Goal: Book appointment/travel/reservation

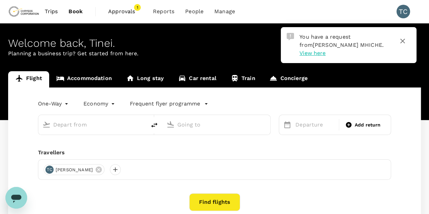
type input "OR Tambo Intl (JNB)"
type input "[GEOGRAPHIC_DATA] ([GEOGRAPHIC_DATA])"
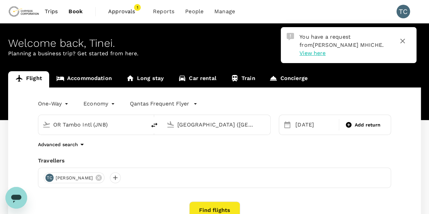
click at [117, 9] on span "Approvals" at bounding box center [125, 11] width 34 height 8
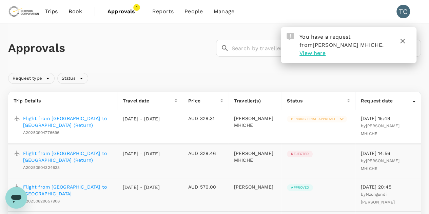
click at [73, 117] on p "Flight from [GEOGRAPHIC_DATA] to [GEOGRAPHIC_DATA] (Return)" at bounding box center [67, 122] width 89 height 14
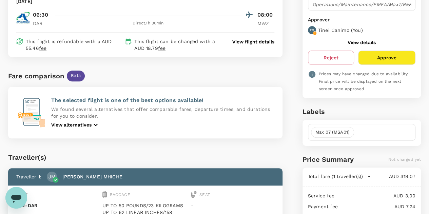
scroll to position [122, 0]
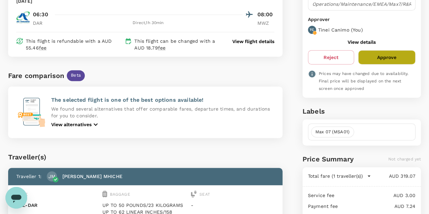
click at [383, 57] on button "Approve" at bounding box center [386, 57] width 57 height 14
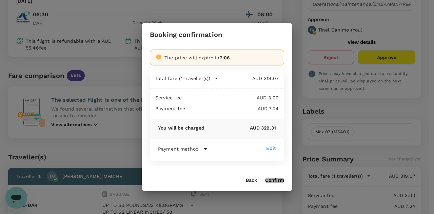
click at [275, 180] on button "Confirm" at bounding box center [274, 180] width 19 height 5
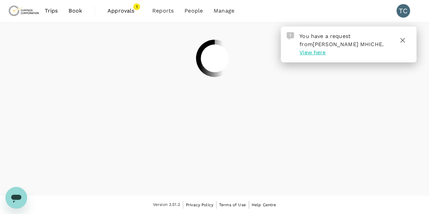
scroll to position [0, 0]
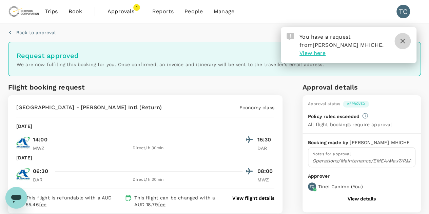
click at [403, 40] on icon "button" at bounding box center [402, 41] width 5 height 5
click at [403, 42] on icon "button" at bounding box center [402, 41] width 8 height 8
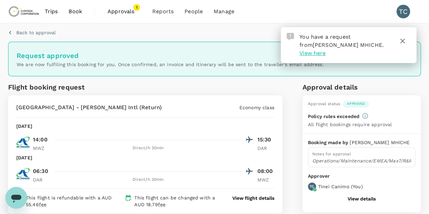
click at [123, 12] on span "Approvals" at bounding box center [124, 11] width 34 height 8
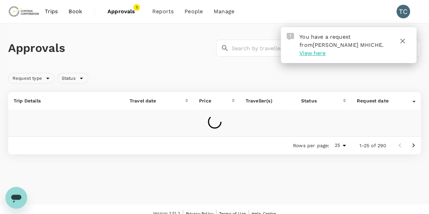
click at [70, 13] on span "Book" at bounding box center [75, 11] width 14 height 8
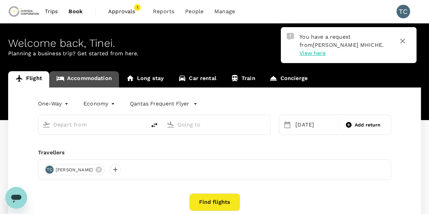
click at [89, 78] on link "Accommodation" at bounding box center [84, 79] width 70 height 16
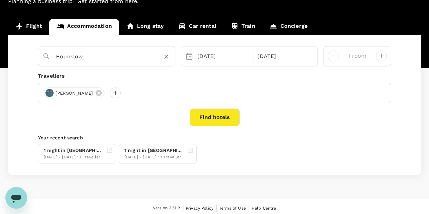
scroll to position [52, 0]
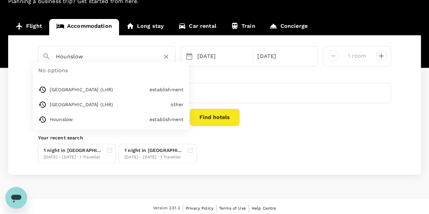
click at [93, 57] on input "Hounslow" at bounding box center [104, 56] width 96 height 11
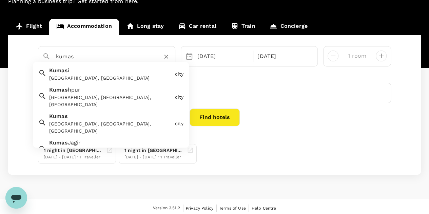
click at [96, 75] on div "[GEOGRAPHIC_DATA], [GEOGRAPHIC_DATA]" at bounding box center [110, 78] width 123 height 7
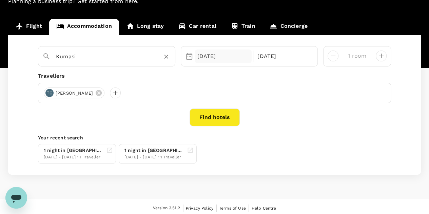
type input "Kumasi"
click at [214, 53] on div "[DATE]" at bounding box center [223, 57] width 57 height 14
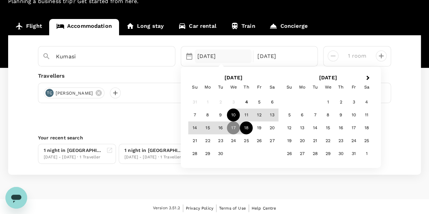
click at [235, 114] on div "10" at bounding box center [233, 115] width 13 height 13
click at [245, 112] on div "11" at bounding box center [246, 115] width 13 height 13
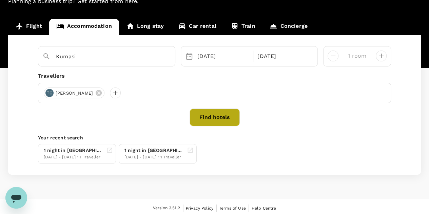
click at [218, 116] on button "Find hotels" at bounding box center [215, 118] width 50 height 18
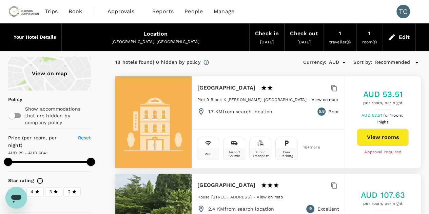
click at [404, 35] on div "Edit" at bounding box center [403, 37] width 11 height 9
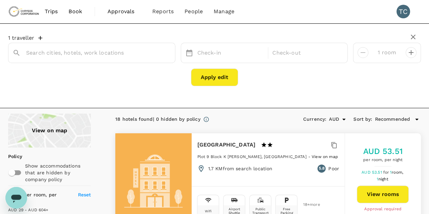
type input "Kumasi"
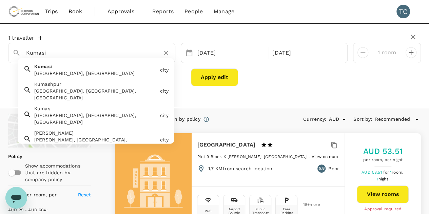
click at [60, 54] on input "Kumasi" at bounding box center [89, 52] width 126 height 11
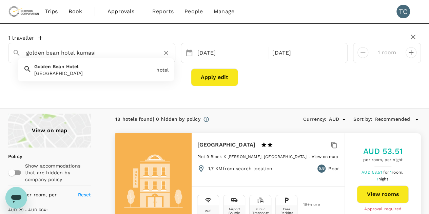
click at [76, 68] on span "Hotel" at bounding box center [72, 66] width 13 height 5
type input "[GEOGRAPHIC_DATA]"
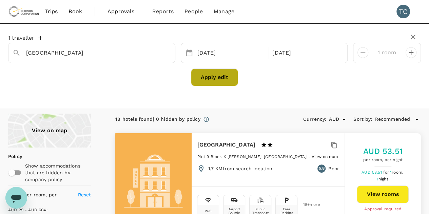
click at [221, 76] on button "Apply edit" at bounding box center [214, 77] width 47 height 18
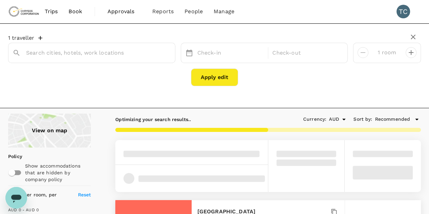
type input "[GEOGRAPHIC_DATA]"
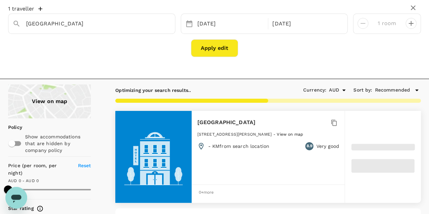
scroll to position [29, 0]
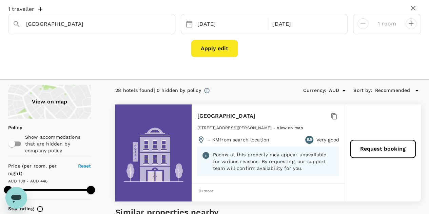
type input "445.29"
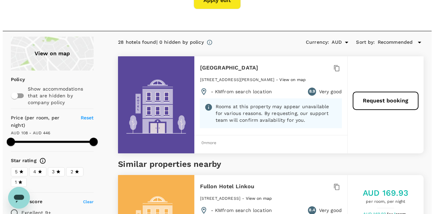
scroll to position [77, 0]
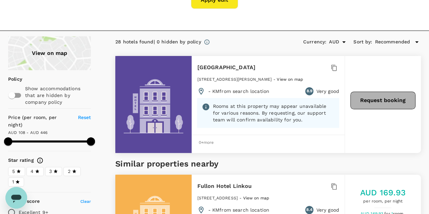
click at [376, 100] on button "Request booking" at bounding box center [382, 101] width 65 height 18
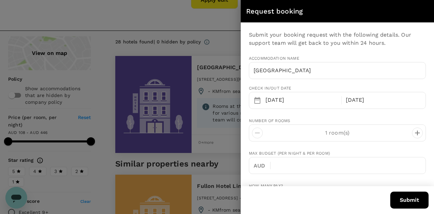
click at [415, 132] on icon "decrease" at bounding box center [417, 133] width 5 height 5
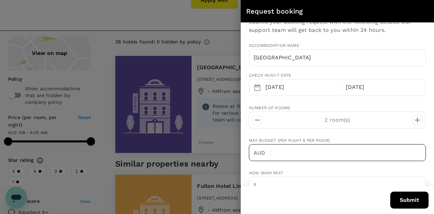
scroll to position [13, 0]
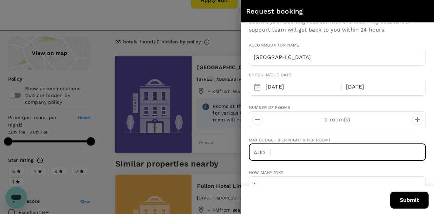
click at [288, 149] on input "text" at bounding box center [351, 152] width 150 height 17
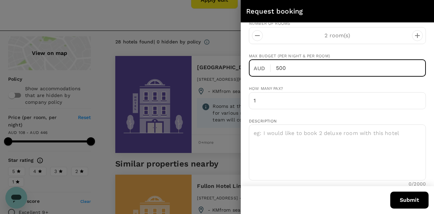
scroll to position [100, 0]
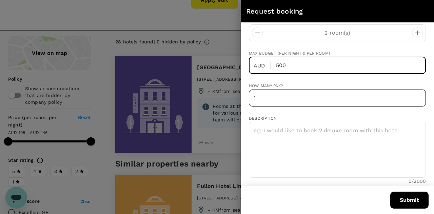
type input "500"
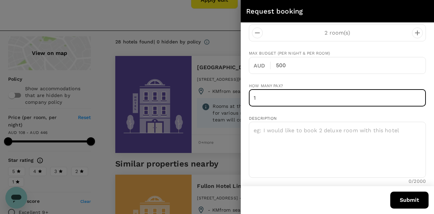
click at [262, 97] on input "1" at bounding box center [337, 98] width 177 height 17
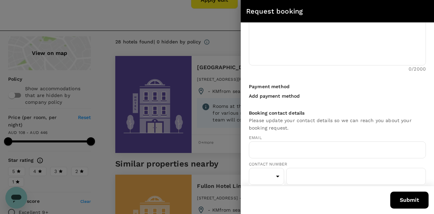
scroll to position [216, 0]
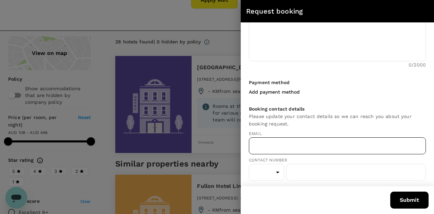
type input "02"
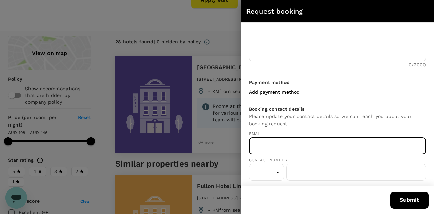
click at [264, 143] on input "text" at bounding box center [337, 145] width 177 height 17
type input "[EMAIL_ADDRESS][DOMAIN_NAME]"
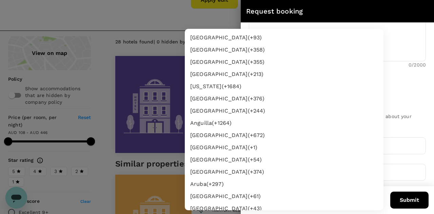
type input "61"
type input "0452588740"
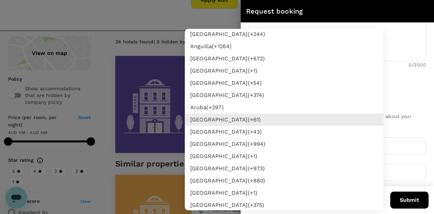
scroll to position [76, 0]
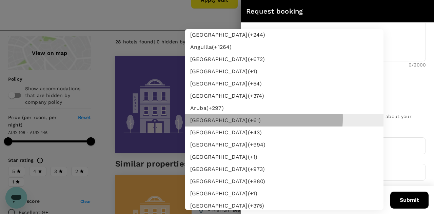
click at [235, 118] on li "Australia (+ 61 )" at bounding box center [284, 120] width 199 height 12
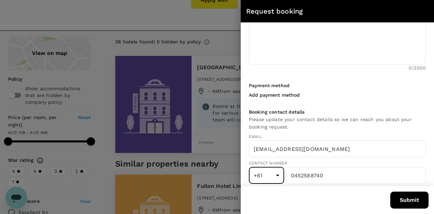
scroll to position [216, 0]
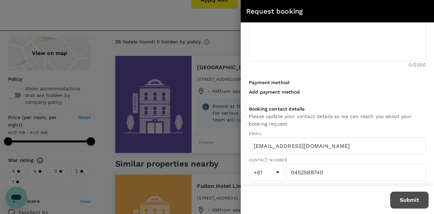
click at [411, 198] on button "Submit" at bounding box center [409, 200] width 38 height 17
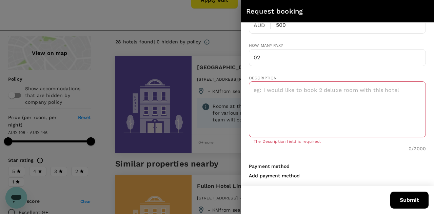
scroll to position [139, 0]
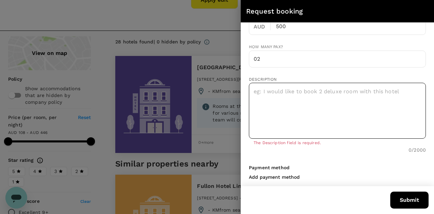
click at [280, 91] on textarea at bounding box center [337, 111] width 177 height 56
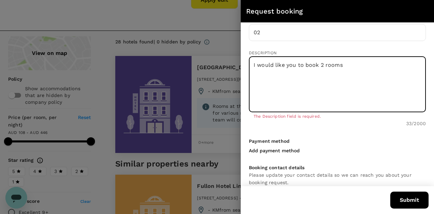
scroll to position [224, 0]
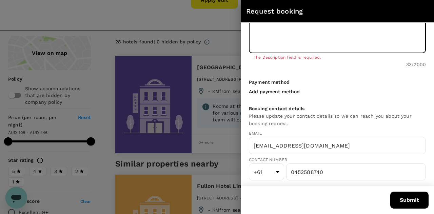
type textarea "I would like you to book 2 rooms"
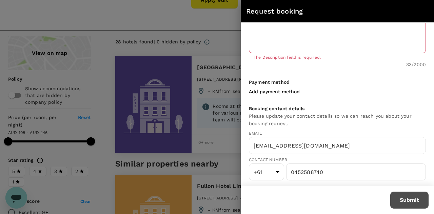
click at [406, 199] on button "Submit" at bounding box center [409, 200] width 38 height 17
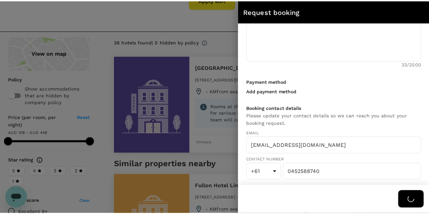
scroll to position [216, 0]
